Goal: Task Accomplishment & Management: Use online tool/utility

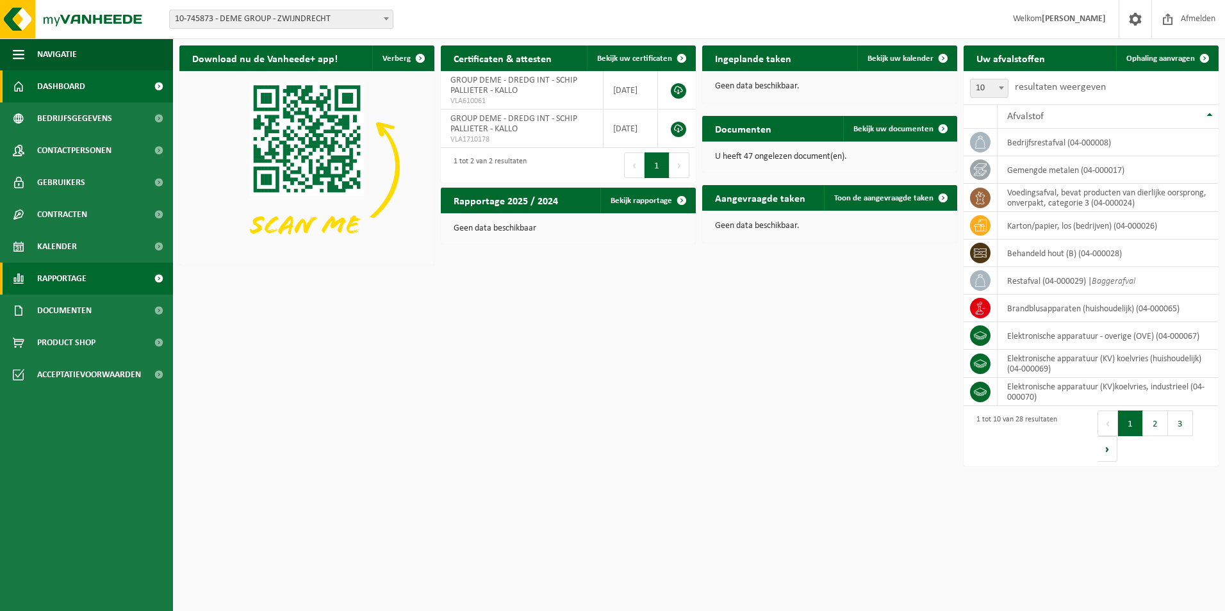
click at [79, 282] on span "Rapportage" at bounding box center [61, 279] width 49 height 32
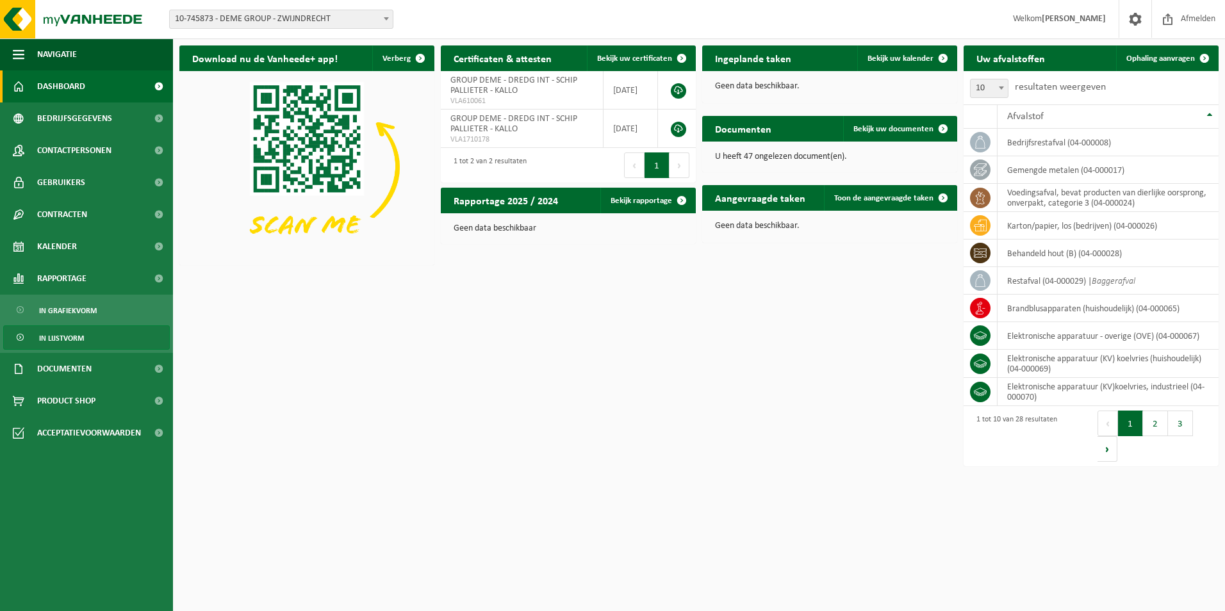
click at [106, 334] on link "In lijstvorm" at bounding box center [86, 338] width 167 height 24
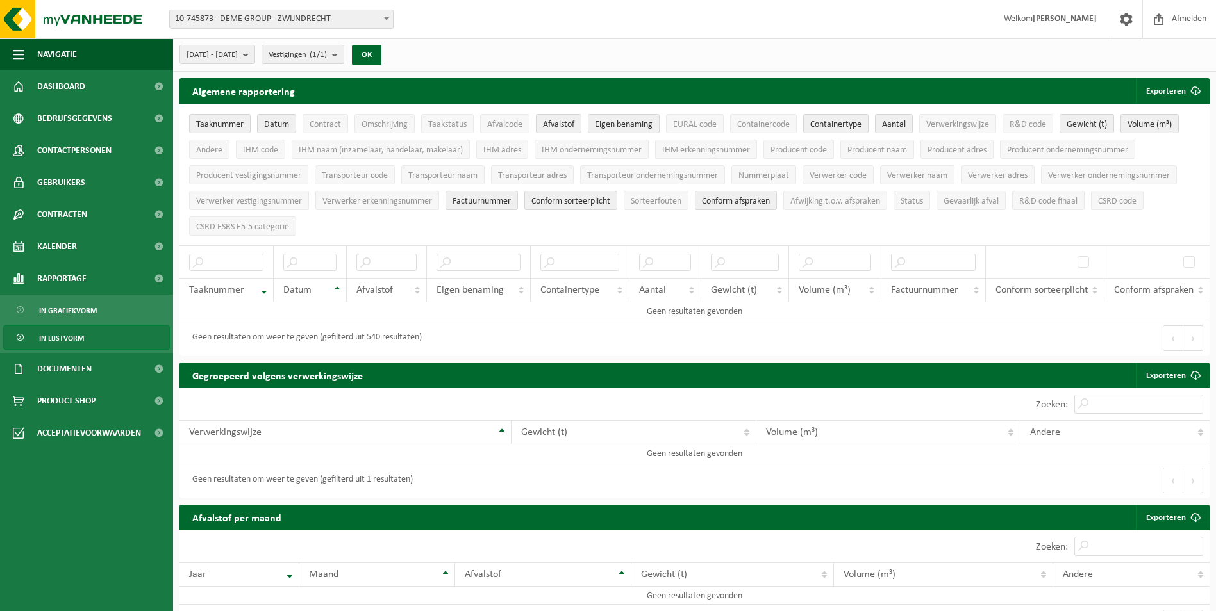
click at [334, 23] on span "10-745873 - DEME GROUP - ZWIJNDRECHT" at bounding box center [281, 19] width 223 height 18
type input "eko"
select select "3021"
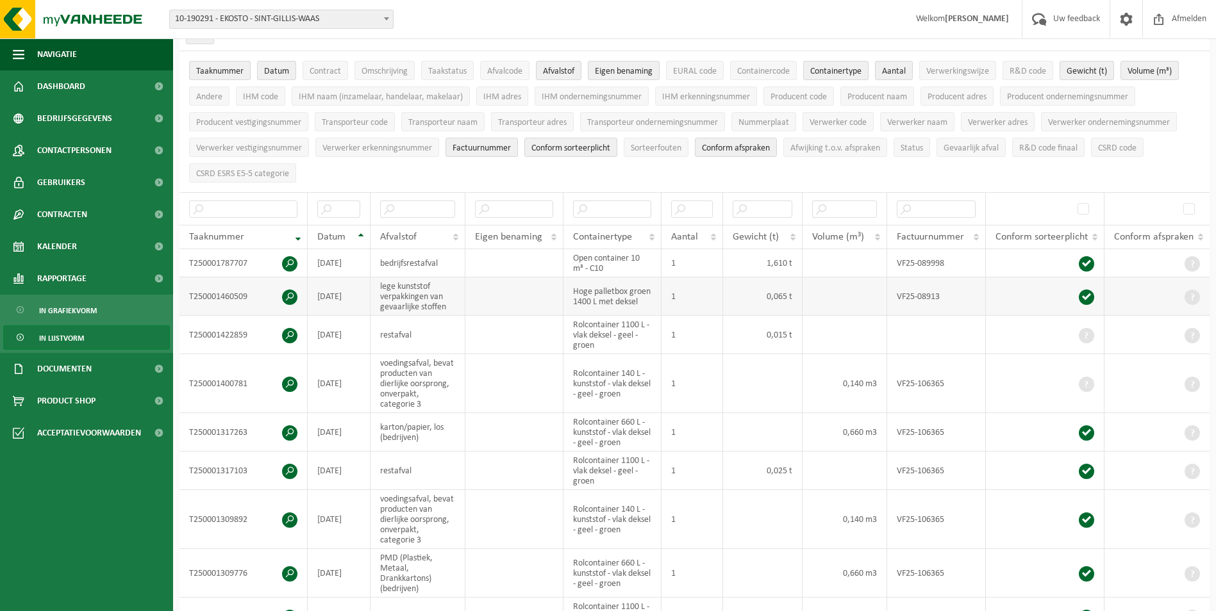
scroll to position [64, 0]
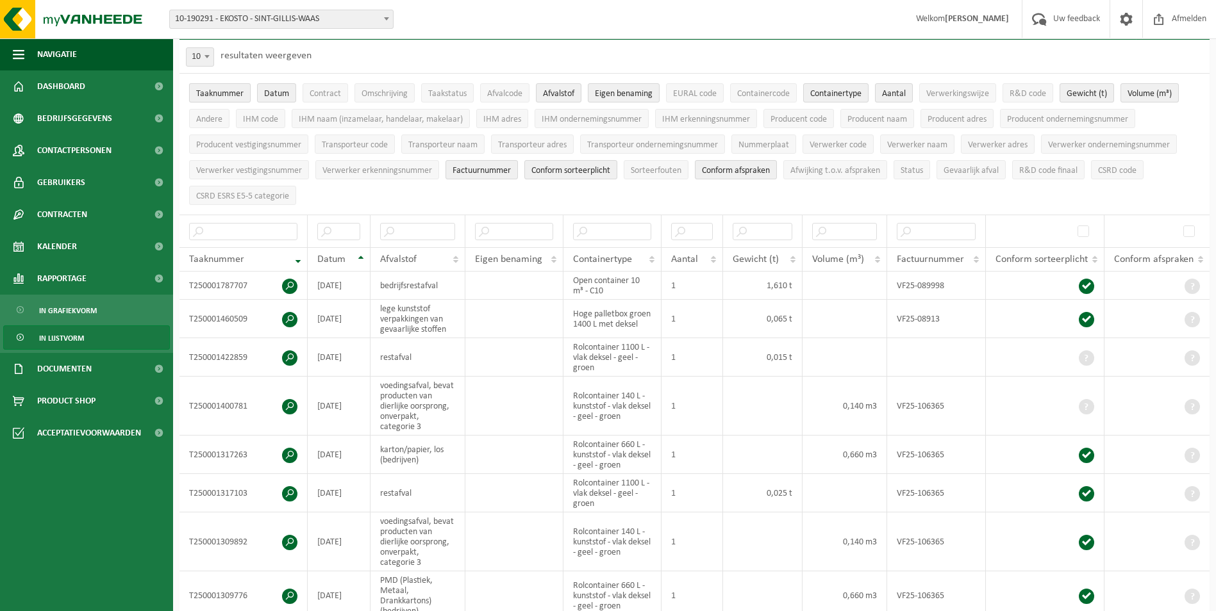
click at [221, 95] on span "Taaknummer" at bounding box center [219, 94] width 47 height 10
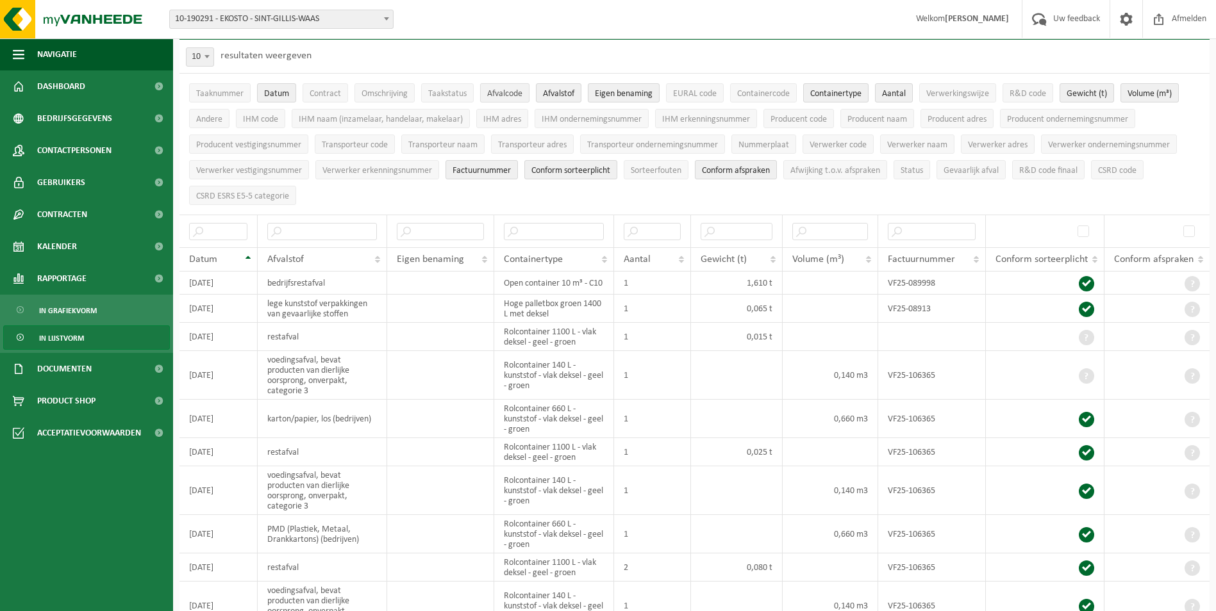
click at [494, 95] on span "Afvalcode" at bounding box center [504, 94] width 35 height 10
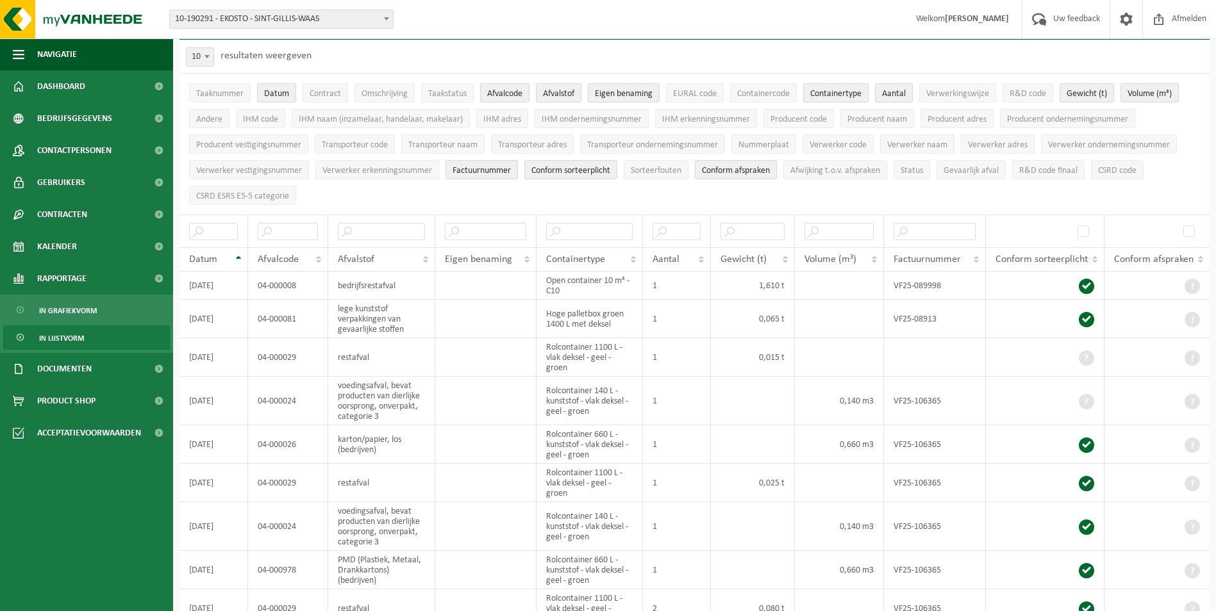
click at [499, 95] on span "Afvalcode" at bounding box center [504, 94] width 35 height 10
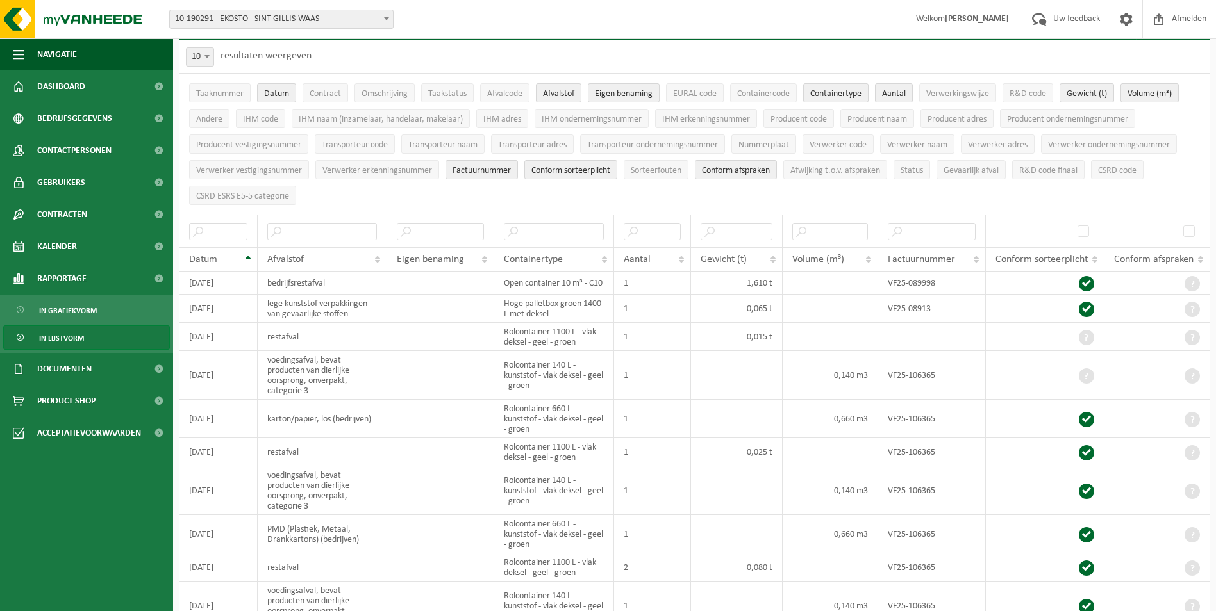
drag, startPoint x: 627, startPoint y: 94, endPoint x: 665, endPoint y: 95, distance: 38.5
click at [632, 94] on span "Eigen benaming" at bounding box center [624, 94] width 58 height 10
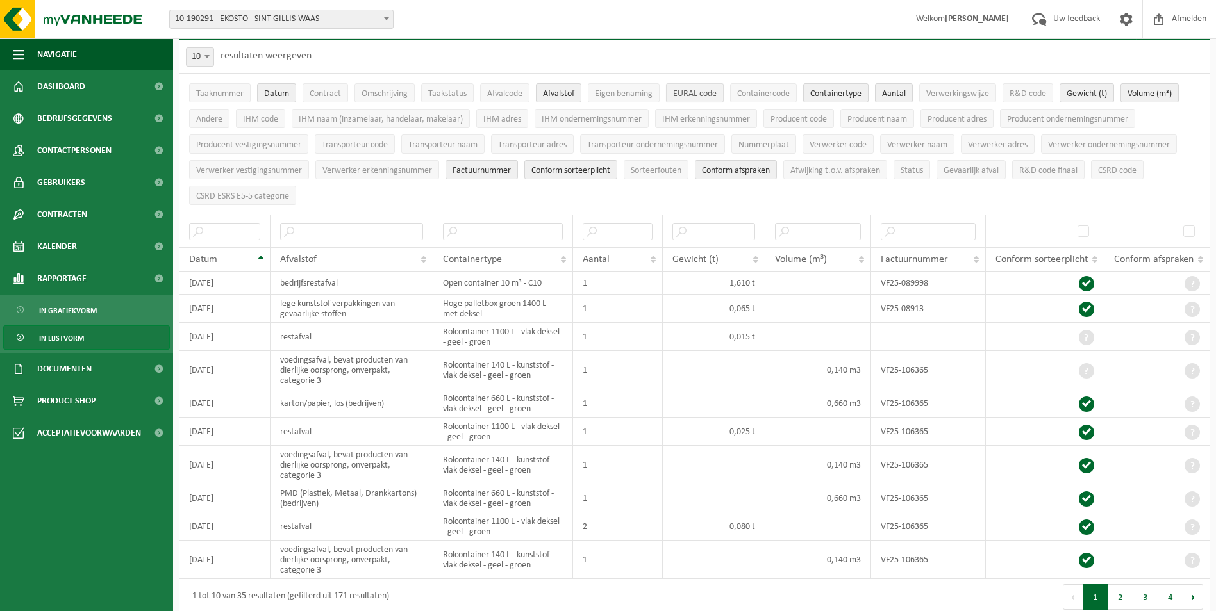
click at [673, 95] on button "EURAL code" at bounding box center [695, 92] width 58 height 19
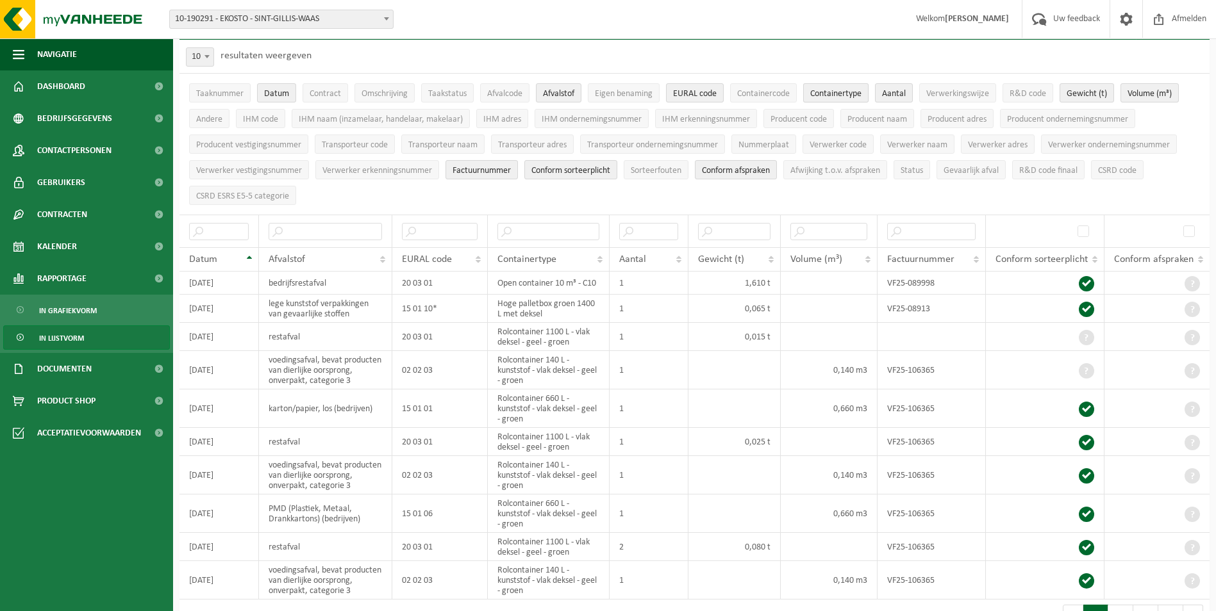
click at [826, 97] on span "Containertype" at bounding box center [835, 94] width 51 height 10
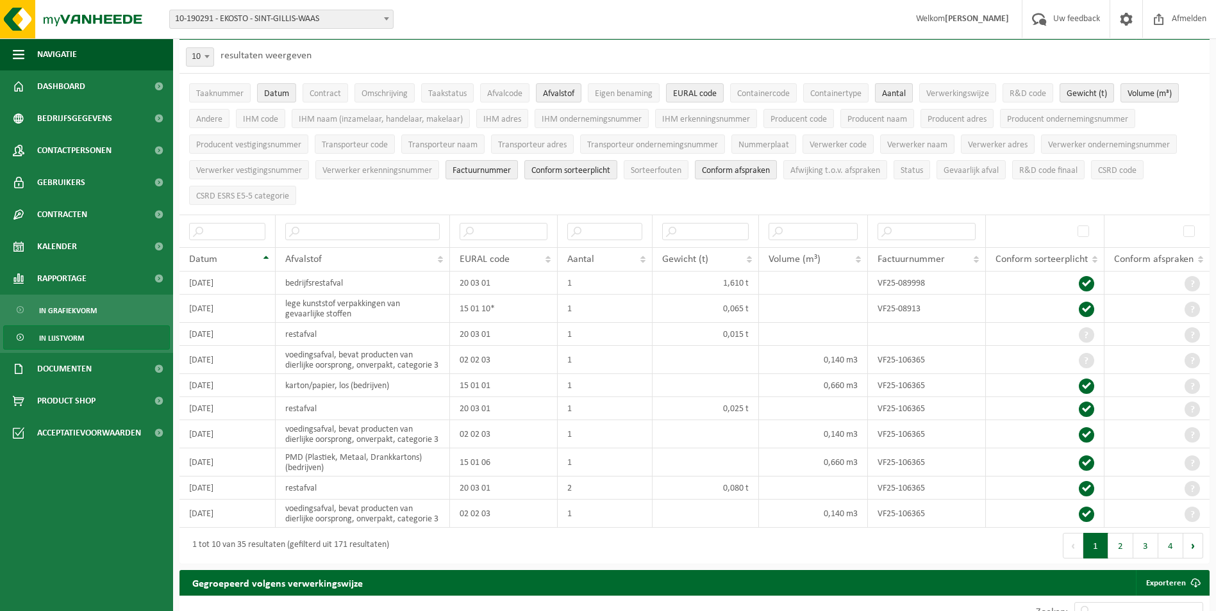
click at [905, 94] on span "Aantal" at bounding box center [894, 94] width 24 height 10
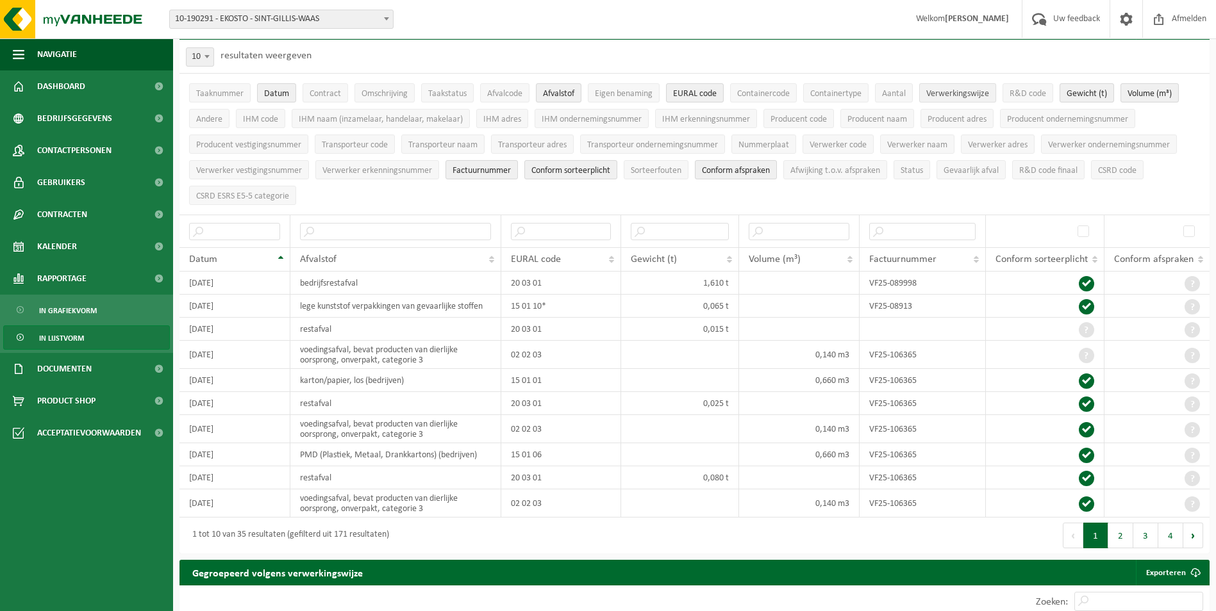
click at [981, 95] on span "Verwerkingswijze" at bounding box center [957, 94] width 63 height 10
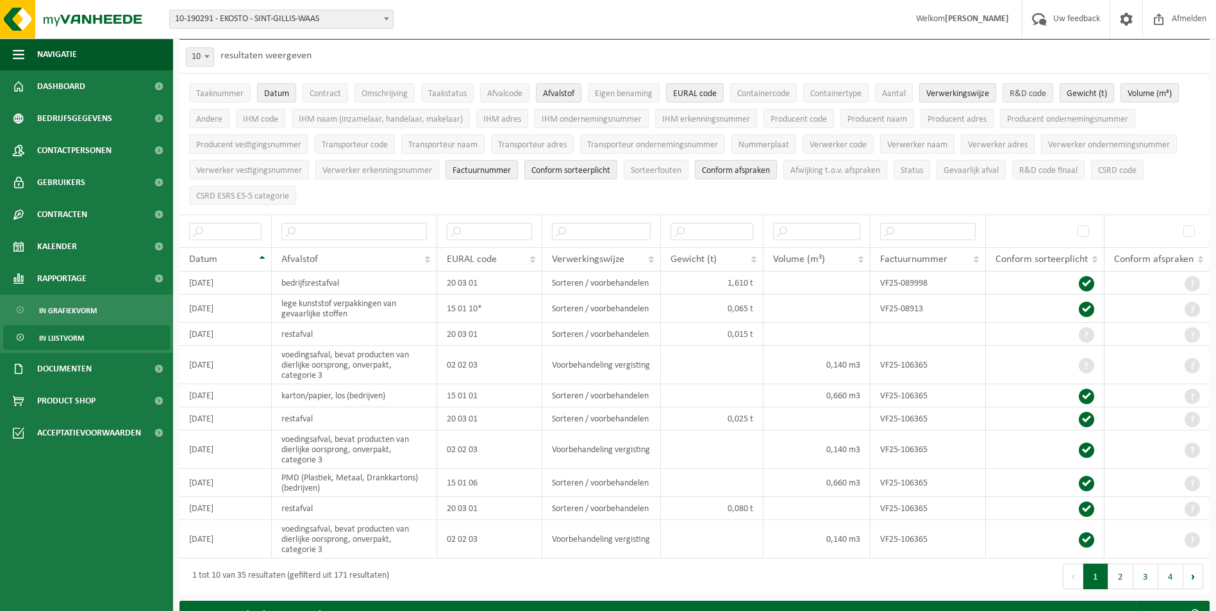
click at [1027, 95] on span "R&D code" at bounding box center [1027, 94] width 37 height 10
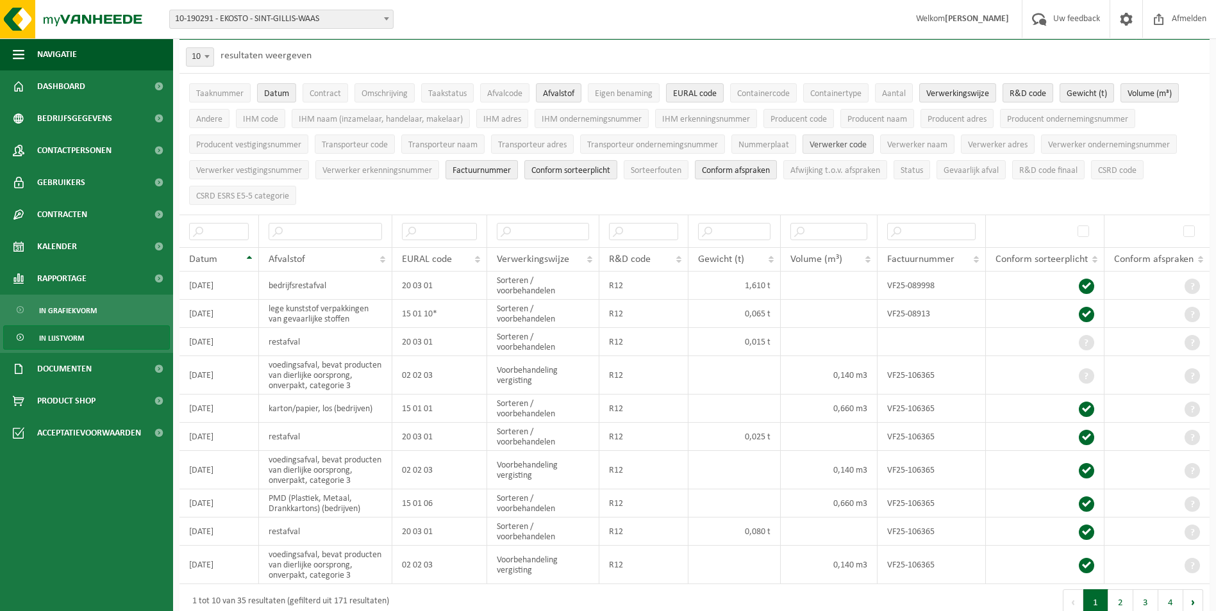
click at [873, 148] on button "Verwerker code" at bounding box center [837, 144] width 71 height 19
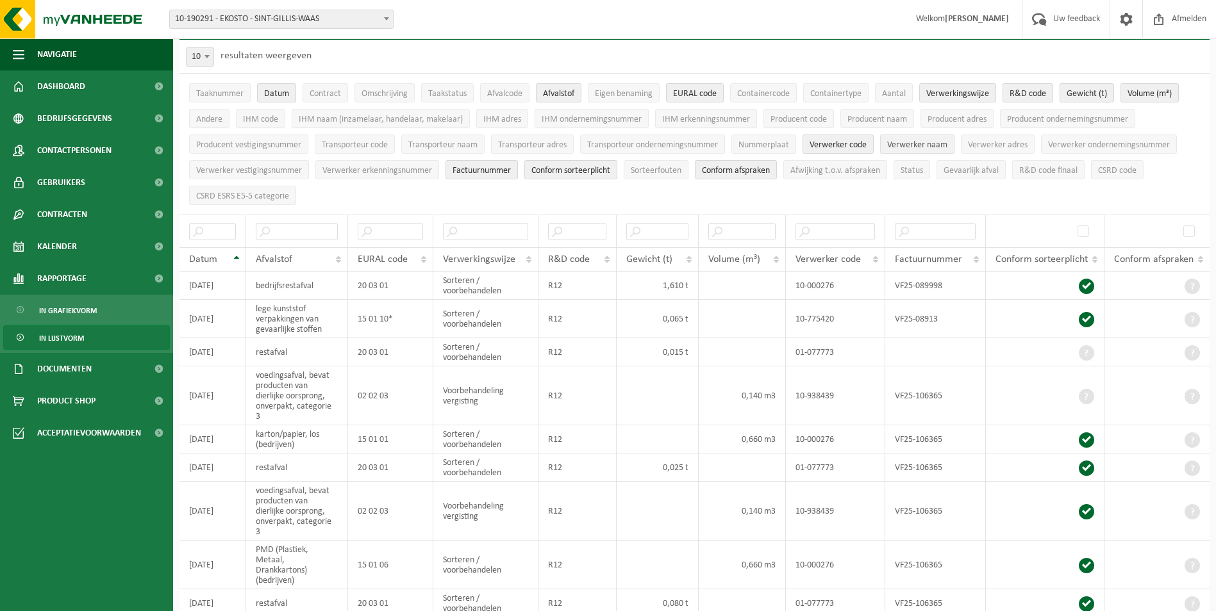
click at [941, 147] on span "Verwerker naam" at bounding box center [917, 145] width 60 height 10
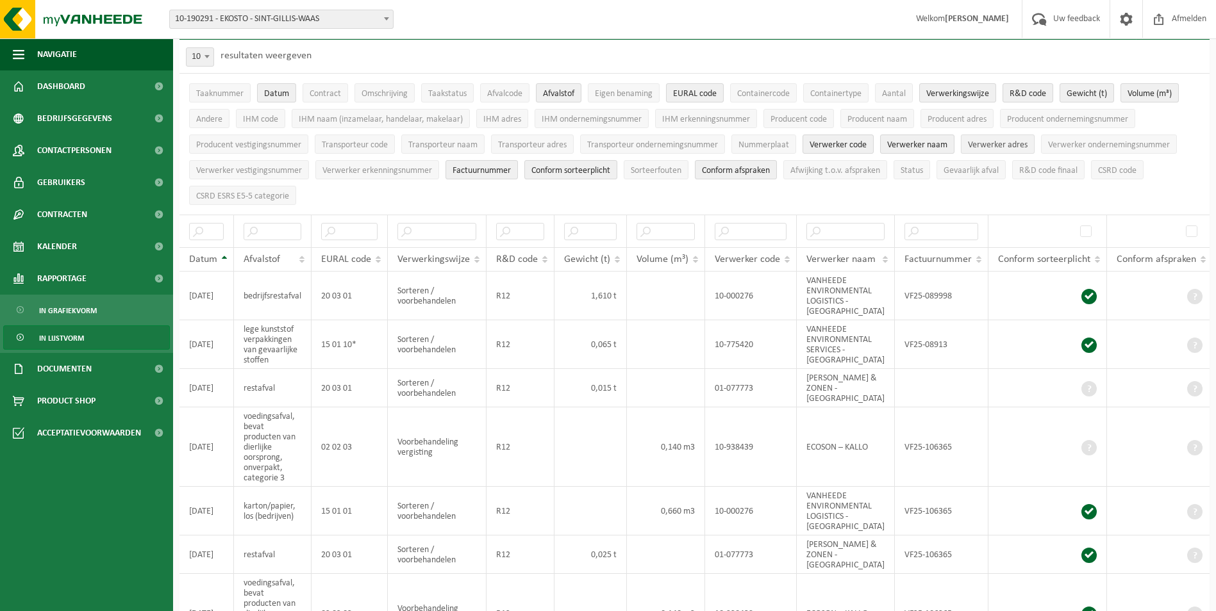
click at [1020, 145] on span "Verwerker adres" at bounding box center [998, 145] width 60 height 10
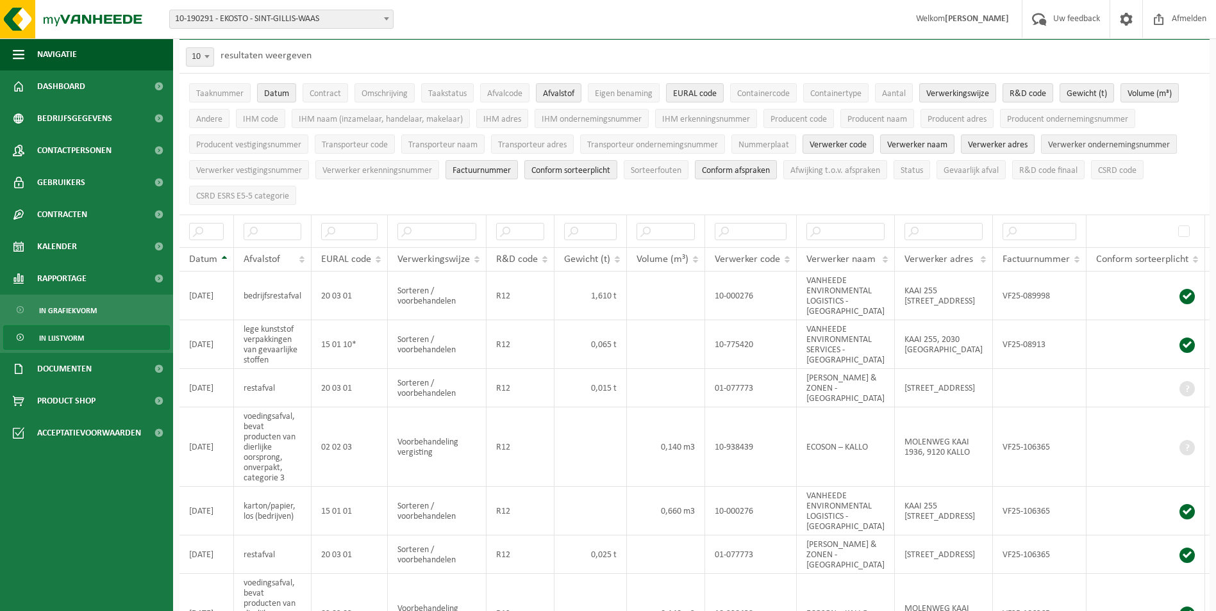
click at [1099, 149] on span "Verwerker ondernemingsnummer" at bounding box center [1109, 145] width 122 height 10
click at [264, 170] on span "Verwerker vestigingsnummer" at bounding box center [249, 171] width 106 height 10
click at [481, 172] on span "Factuurnummer" at bounding box center [481, 171] width 58 height 10
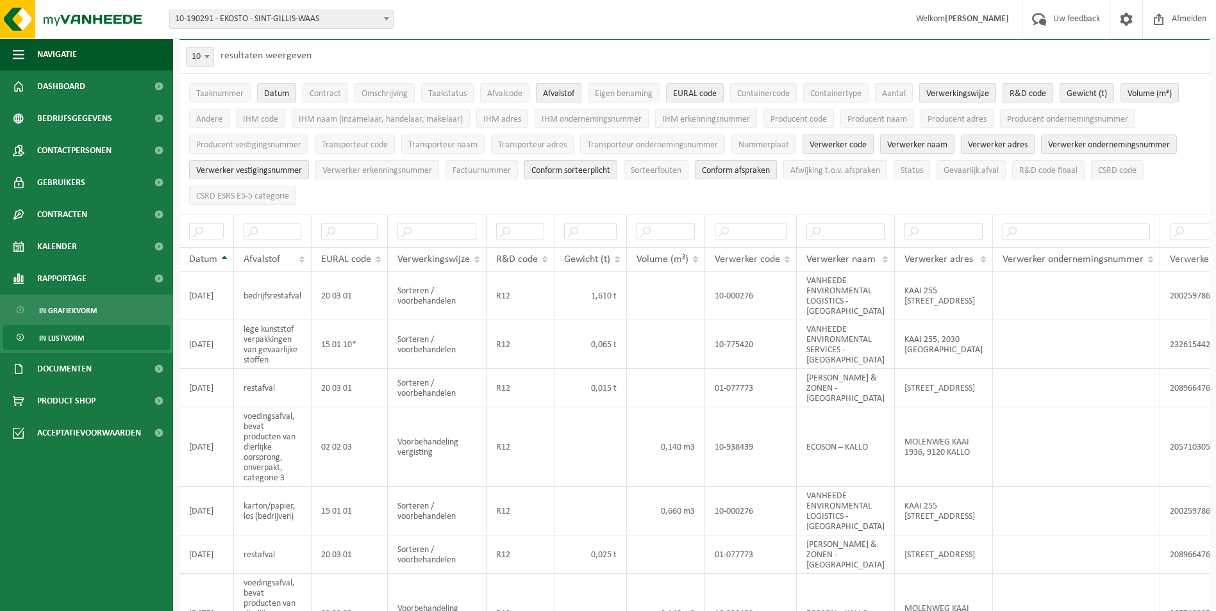
click at [600, 172] on span "Conform sorteerplicht" at bounding box center [570, 171] width 79 height 10
click at [745, 177] on li "Conform afspraken" at bounding box center [735, 170] width 88 height 26
click at [737, 174] on span "Conform afspraken" at bounding box center [736, 171] width 68 height 10
click at [1062, 170] on span "R&D code finaal" at bounding box center [1048, 171] width 58 height 10
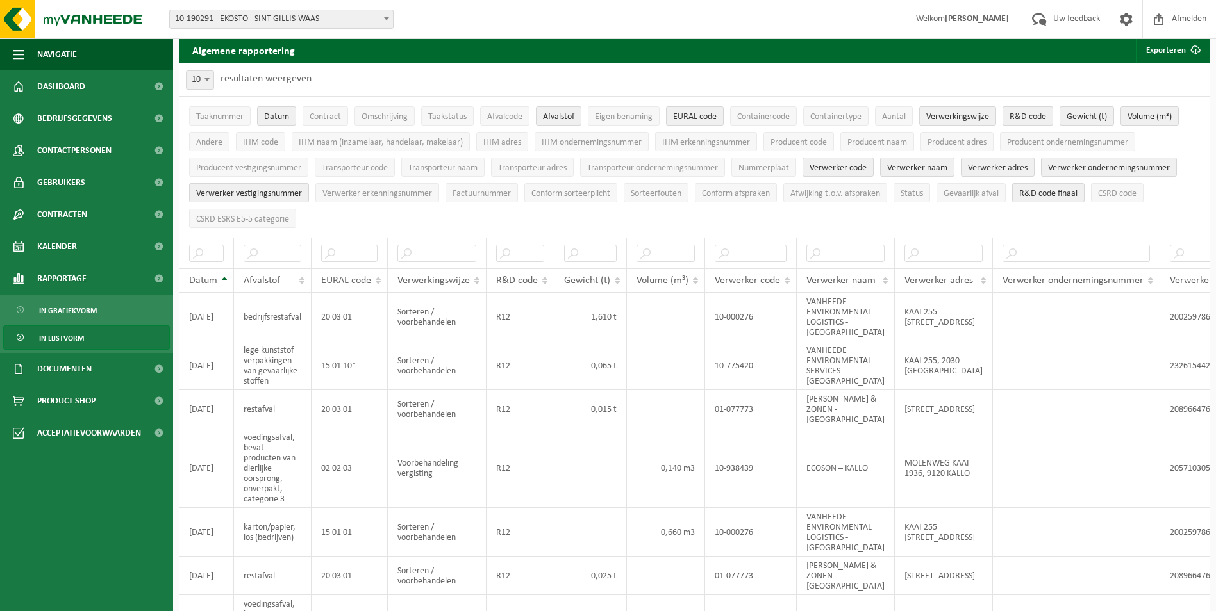
scroll to position [0, 0]
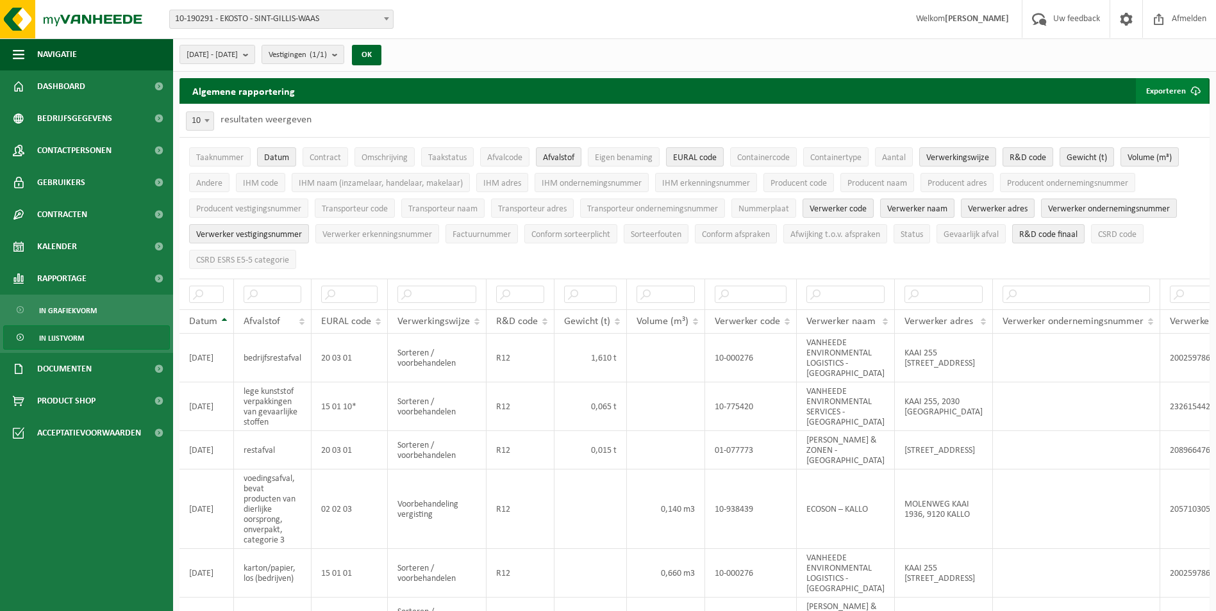
click at [1178, 85] on button "Exporteren" at bounding box center [1171, 91] width 72 height 26
click at [1151, 116] on link "Enkel mijn selectie" at bounding box center [1149, 117] width 116 height 26
